Goal: Task Accomplishment & Management: Manage account settings

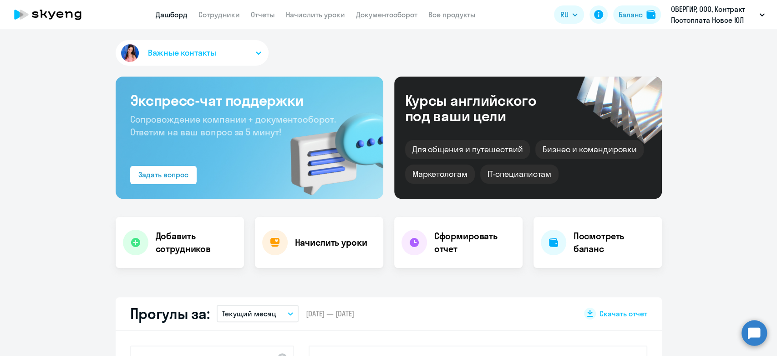
select select "30"
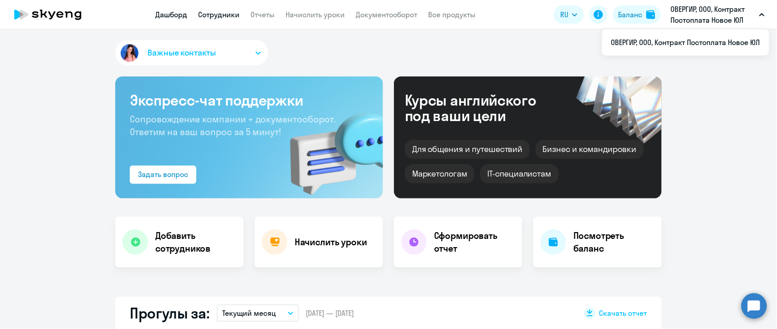
click at [212, 15] on link "Сотрудники" at bounding box center [218, 14] width 41 height 9
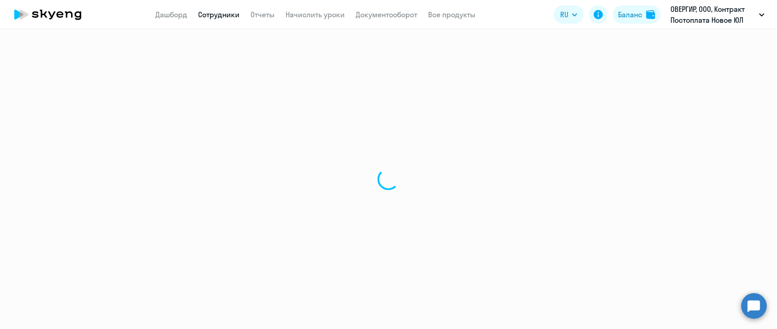
select select "30"
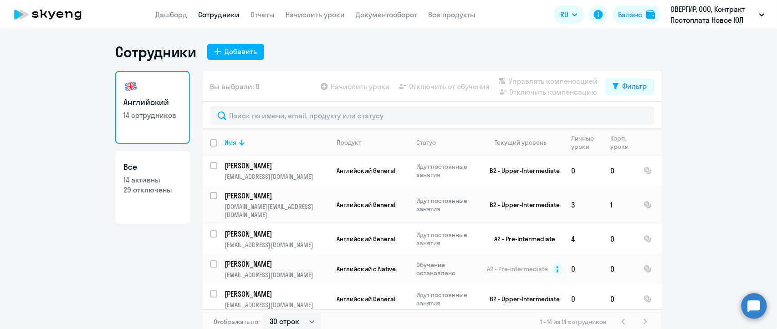
click at [302, 21] on app-header "Дашборд Сотрудники Отчеты Начислить уроки Документооборот Все продукты Дашборд …" at bounding box center [388, 14] width 777 height 29
click at [306, 9] on app-menu-item-link "Начислить уроки" at bounding box center [315, 14] width 59 height 11
click at [306, 13] on link "Начислить уроки" at bounding box center [315, 14] width 59 height 9
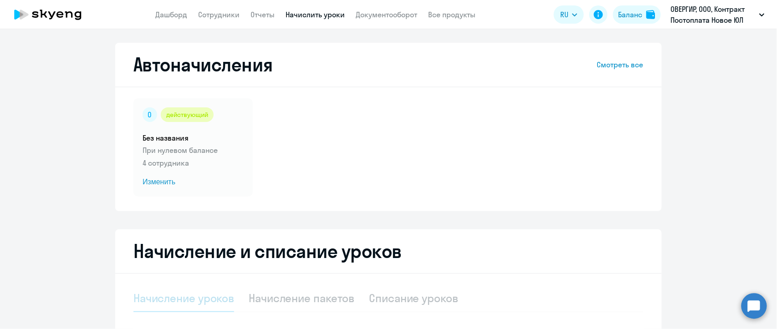
select select "10"
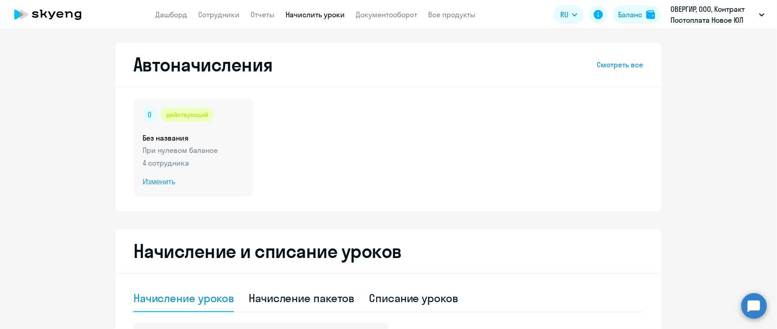
click at [216, 122] on div "действующий Без названия При нулевом балансе 4 сотрудника Изменить" at bounding box center [192, 147] width 119 height 98
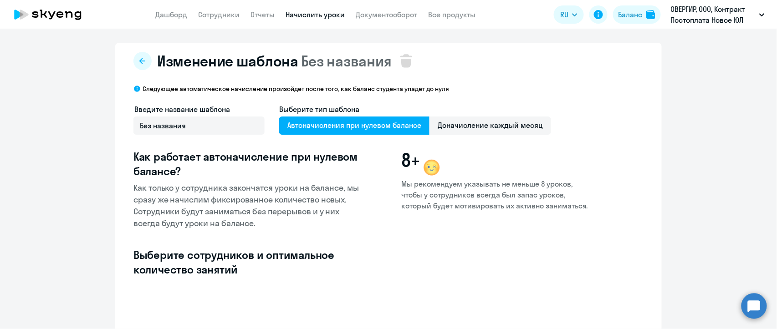
select select "10"
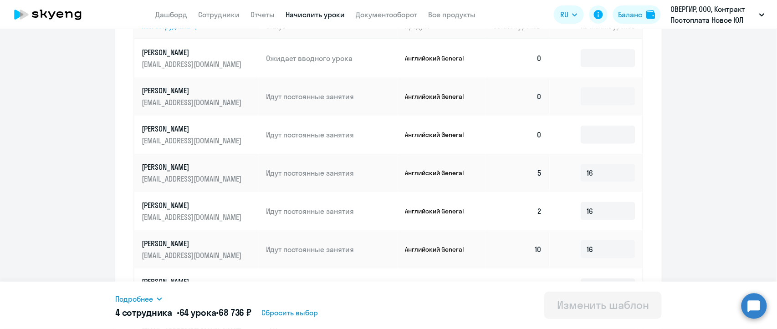
scroll to position [303, 0]
click at [592, 57] on input at bounding box center [608, 58] width 55 height 18
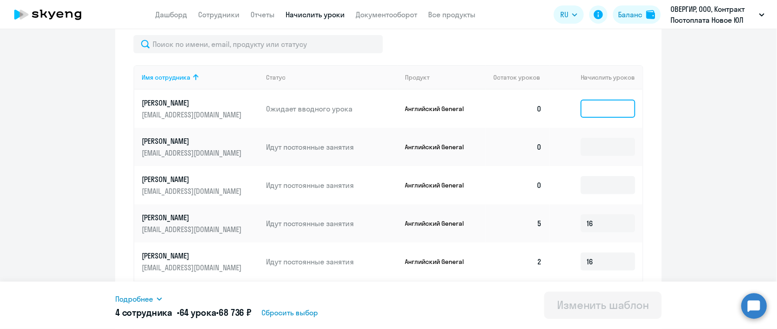
type input "5"
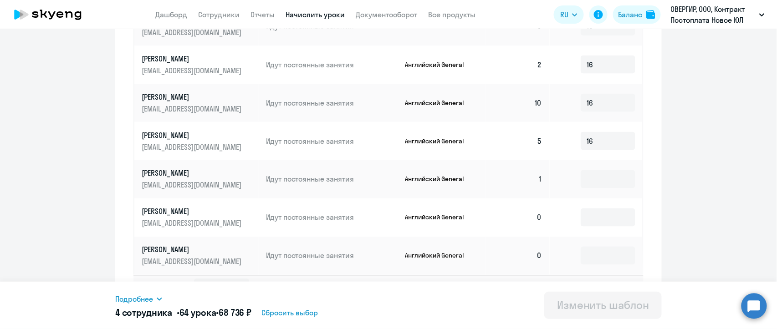
scroll to position [472, 0]
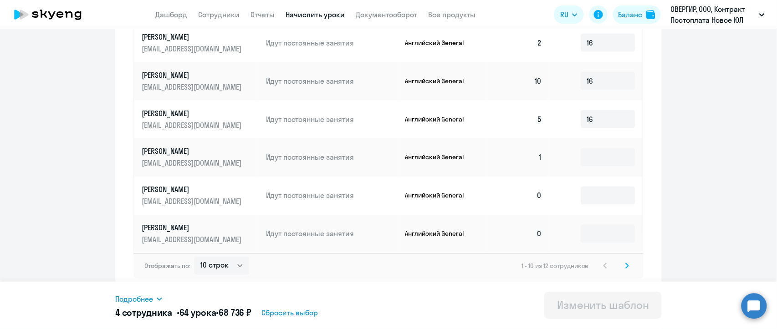
click at [627, 268] on svg-icon at bounding box center [627, 265] width 11 height 11
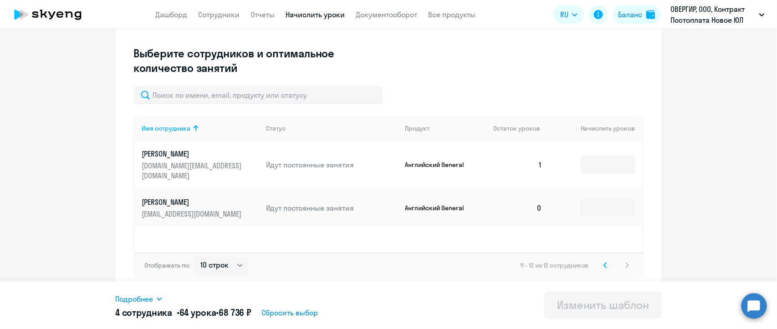
scroll to position [201, 0]
click at [603, 269] on icon at bounding box center [605, 266] width 4 height 6
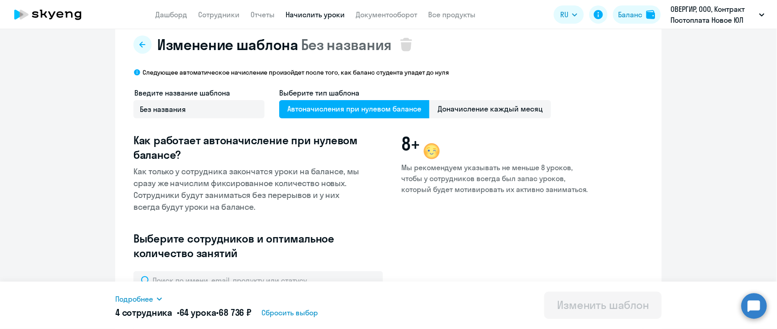
scroll to position [0, 0]
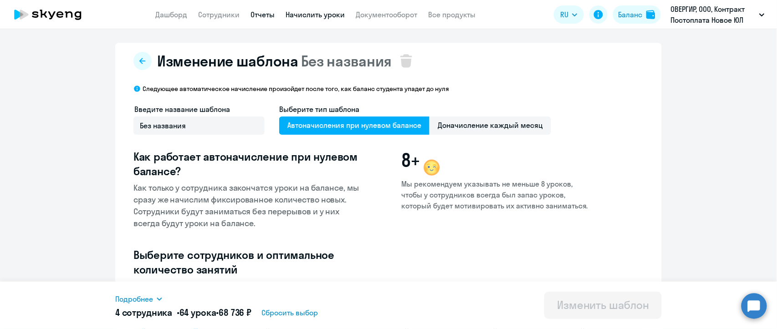
click at [265, 18] on link "Отчеты" at bounding box center [262, 14] width 24 height 9
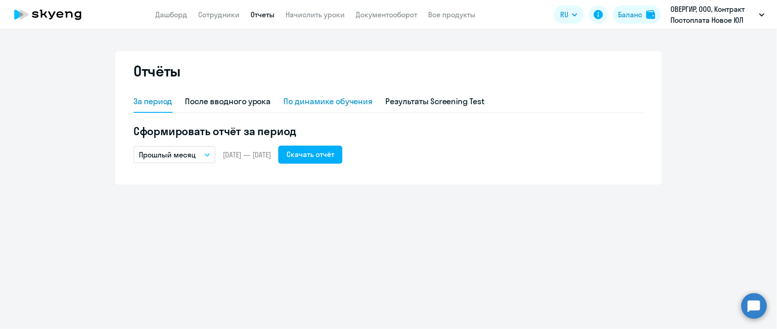
click at [306, 108] on div "По динамике обучения" at bounding box center [328, 102] width 89 height 22
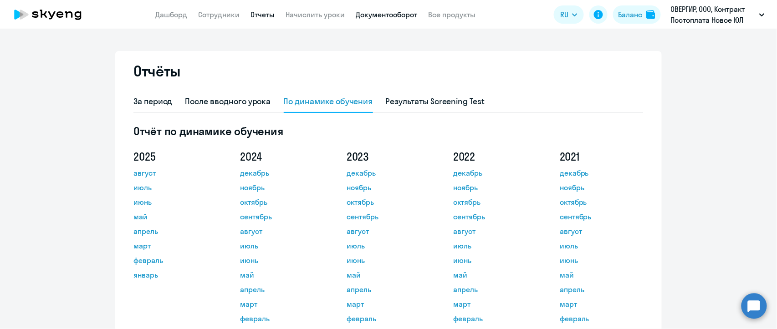
click at [365, 16] on link "Документооборот" at bounding box center [386, 14] width 61 height 9
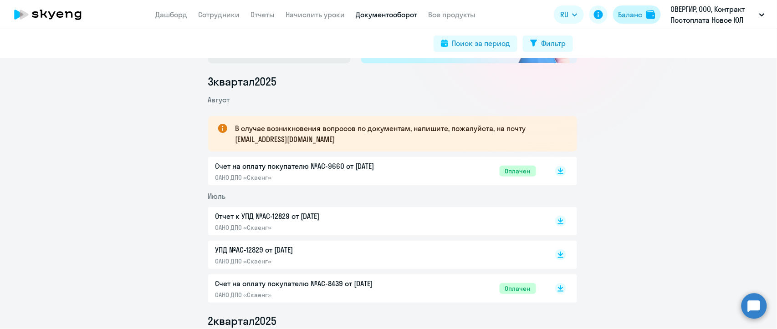
scroll to position [101, 0]
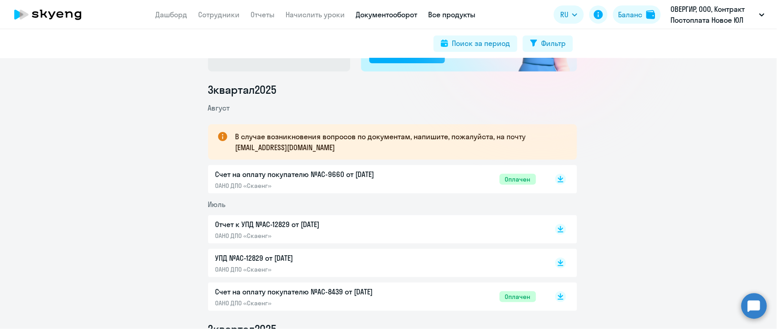
click at [449, 13] on link "Все продукты" at bounding box center [451, 14] width 47 height 9
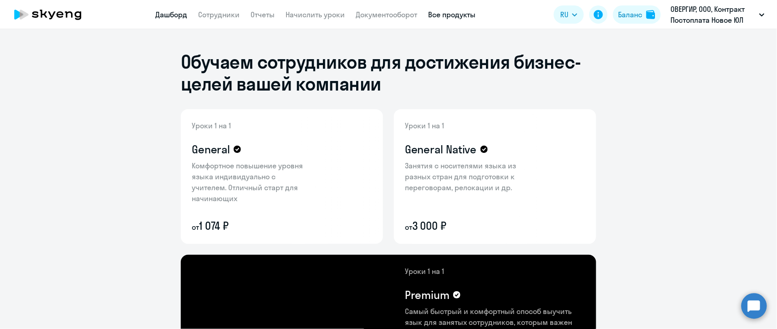
click at [168, 11] on link "Дашборд" at bounding box center [171, 14] width 32 height 9
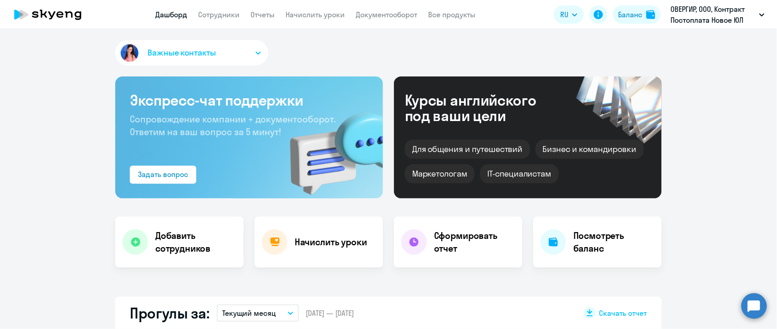
select select "30"
click at [174, 49] on span "Важные контакты" at bounding box center [182, 53] width 68 height 12
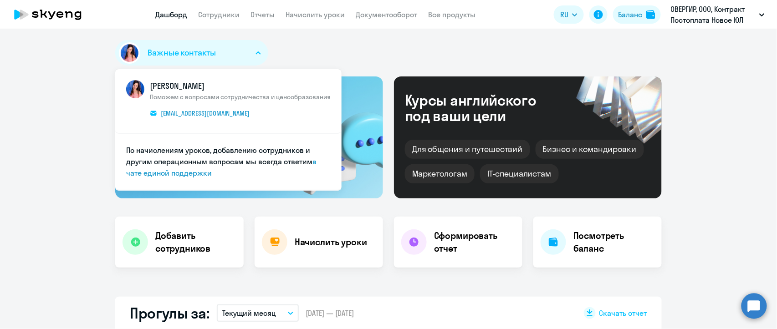
click at [301, 48] on div "Важные контакты [PERSON_NAME] Поможем с вопросами сотрудничества и ценообразова…" at bounding box center [388, 54] width 546 height 29
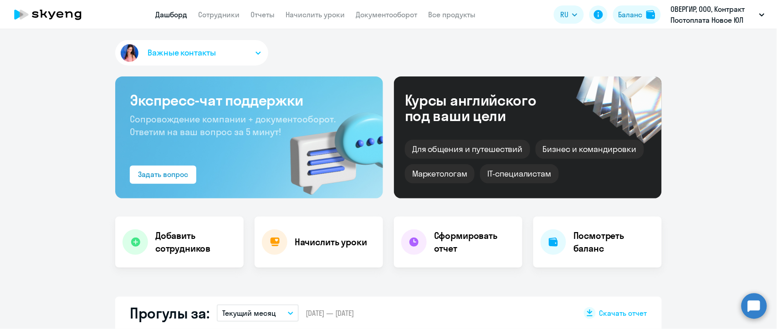
scroll to position [101, 0]
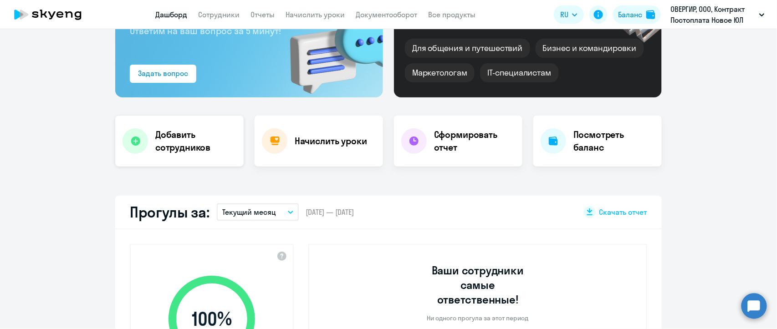
click at [176, 162] on div "Добавить сотрудников" at bounding box center [179, 141] width 128 height 51
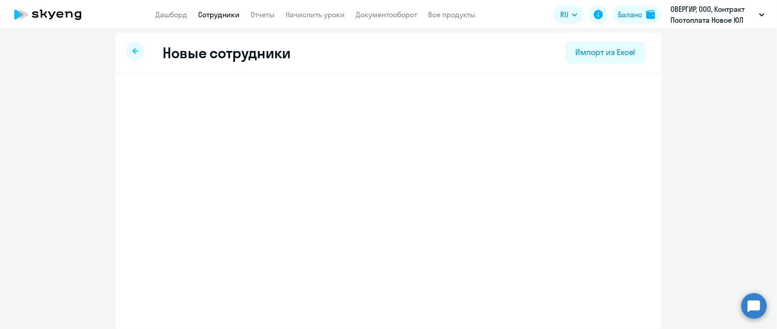
scroll to position [3, 0]
select select "english_adult_not_native_speaker"
select select "3"
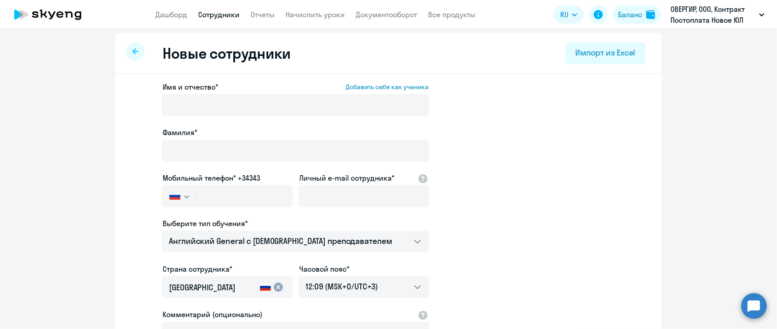
scroll to position [54, 0]
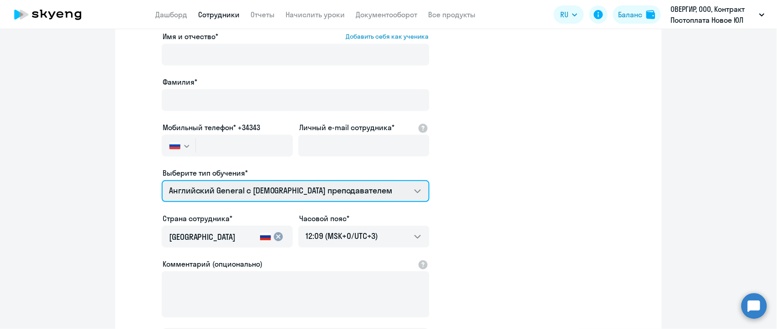
click at [357, 200] on select "Премиум [DEMOGRAPHIC_DATA] с русскоговорящим преподавателем Английский General …" at bounding box center [296, 191] width 268 height 22
click at [393, 185] on select "Премиум [DEMOGRAPHIC_DATA] с русскоговорящим преподавателем Английский General …" at bounding box center [296, 191] width 268 height 22
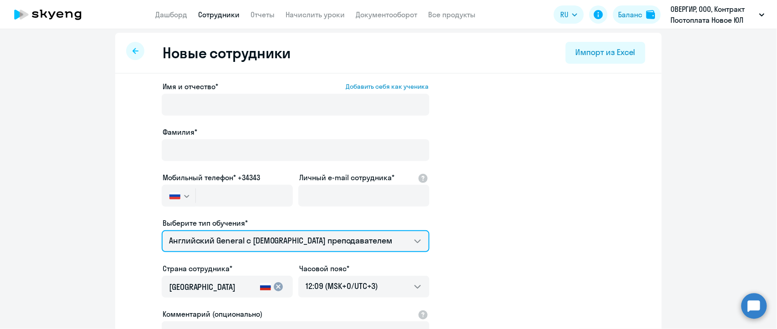
scroll to position [0, 0]
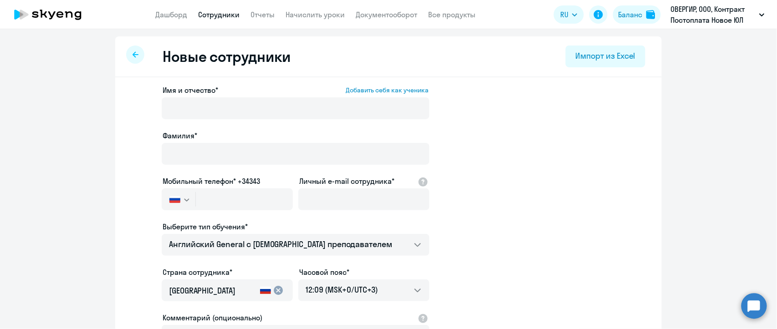
click at [128, 55] on div at bounding box center [135, 55] width 18 height 18
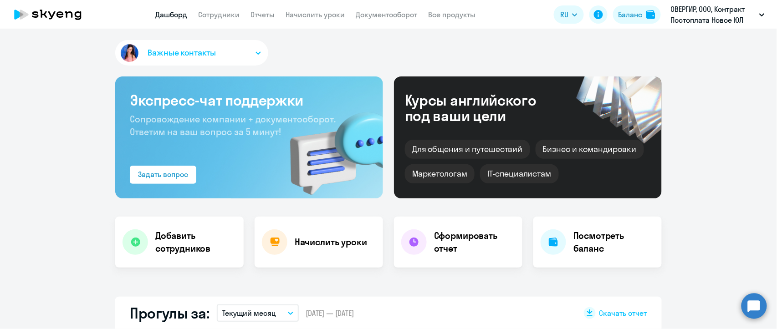
select select "30"
click at [224, 18] on link "Сотрудники" at bounding box center [218, 14] width 41 height 9
select select "30"
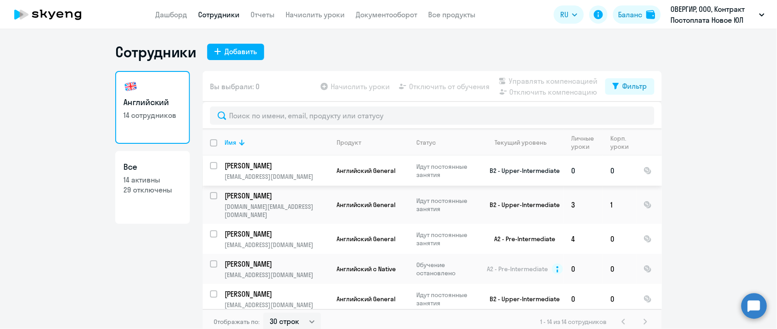
scroll to position [51, 0]
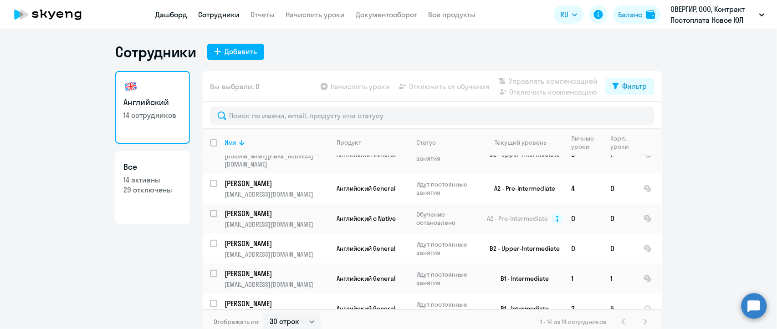
click at [168, 18] on link "Дашборд" at bounding box center [171, 14] width 32 height 9
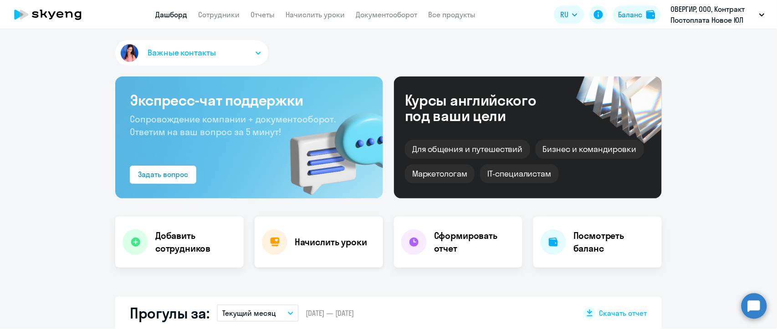
click at [300, 250] on div "Начислить уроки" at bounding box center [319, 242] width 128 height 51
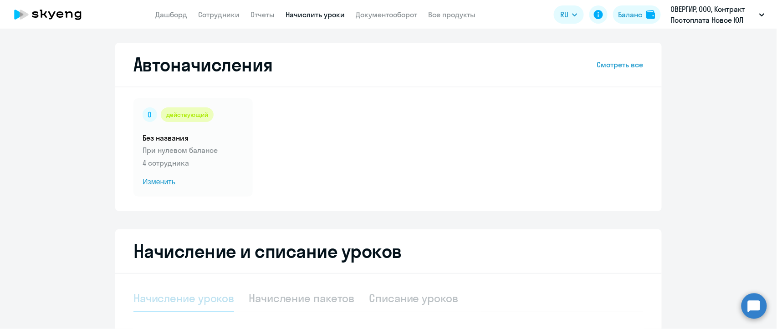
select select "10"
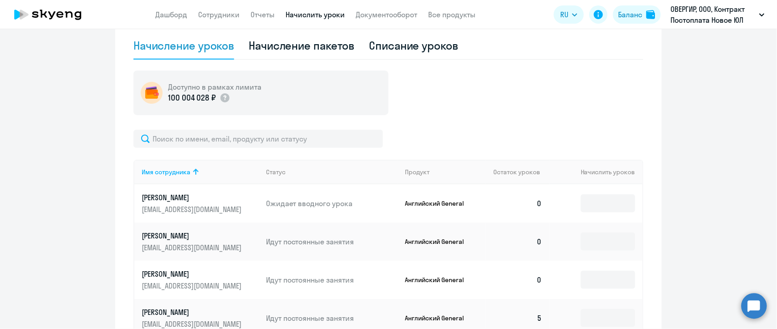
scroll to position [354, 0]
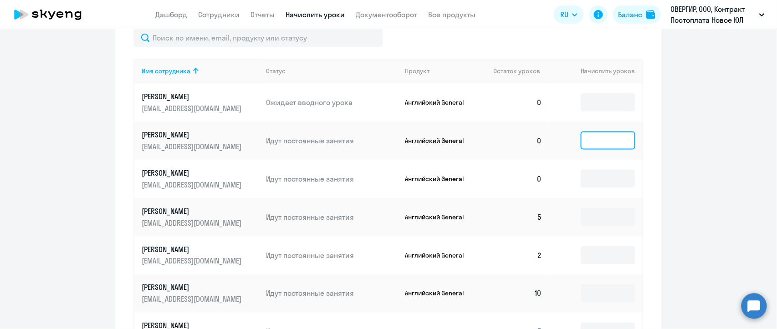
click at [600, 138] on input at bounding box center [608, 141] width 55 height 18
type input "2"
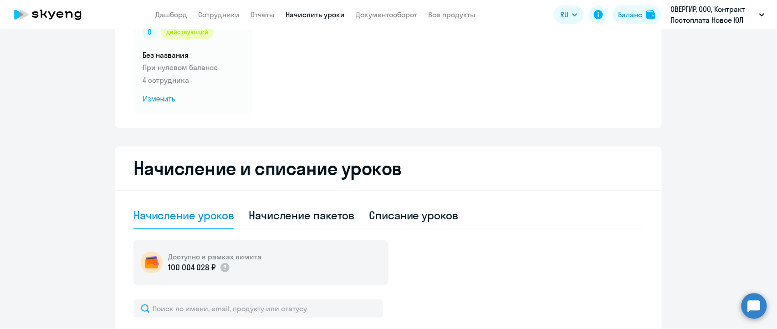
scroll to position [51, 0]
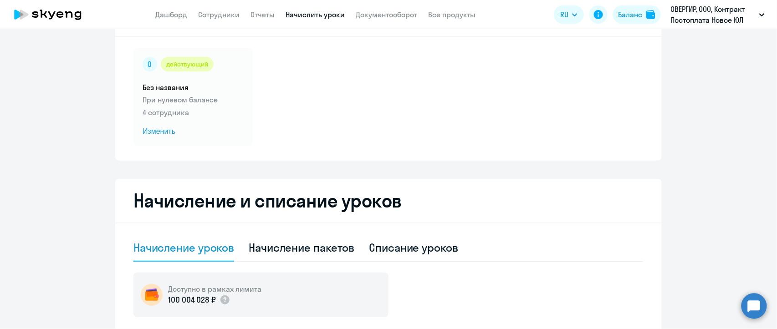
click at [175, 22] on app-header "Дашборд Сотрудники Отчеты Начислить уроки Документооборот Все продукты Дашборд …" at bounding box center [388, 14] width 777 height 29
click at [177, 15] on link "Дашборд" at bounding box center [171, 14] width 32 height 9
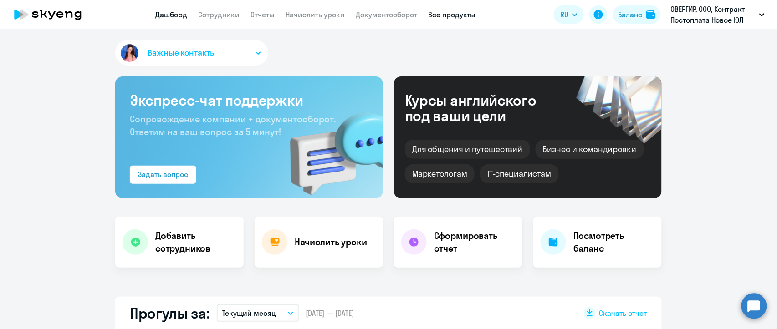
click at [442, 18] on link "Все продукты" at bounding box center [451, 14] width 47 height 9
